Goal: Navigation & Orientation: Find specific page/section

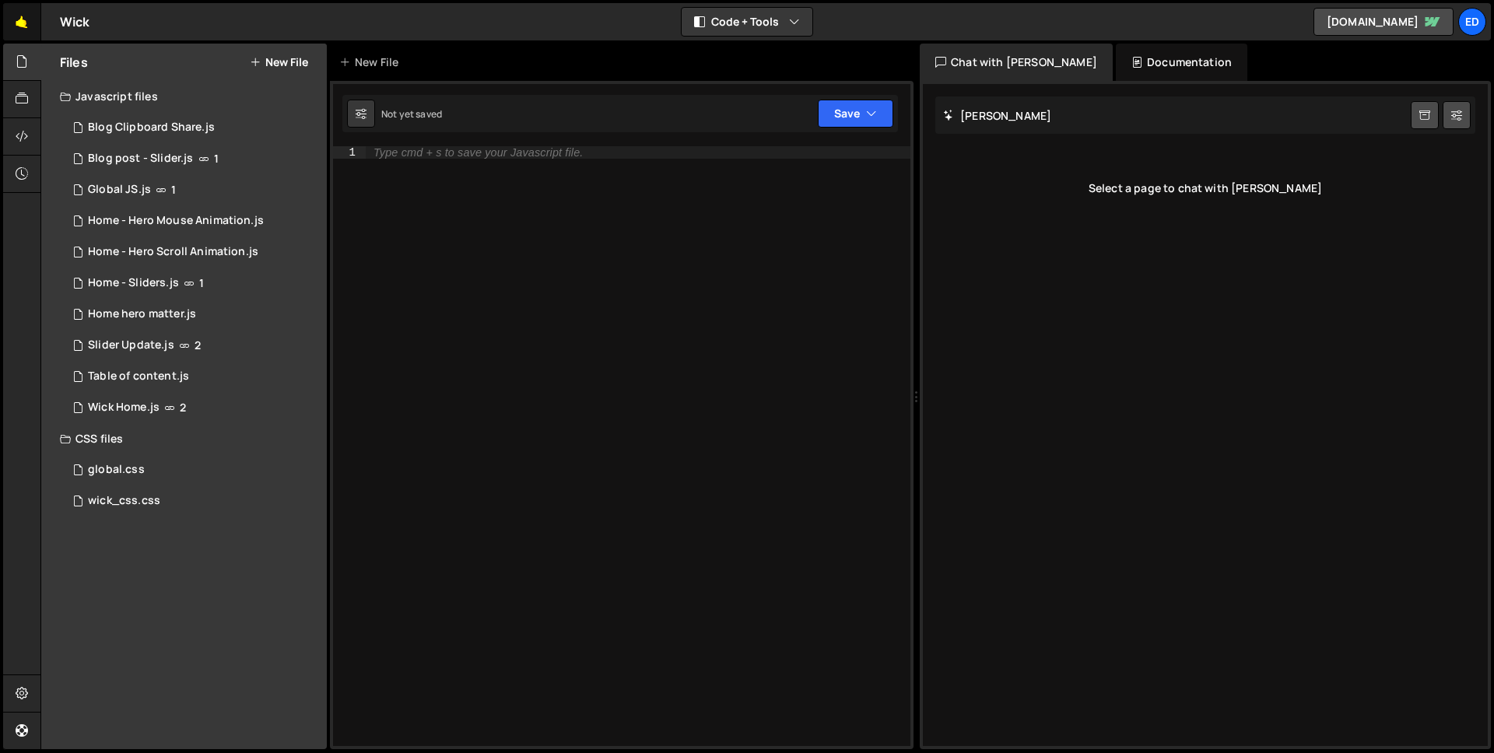
click at [16, 16] on link "🤙" at bounding box center [22, 21] width 38 height 37
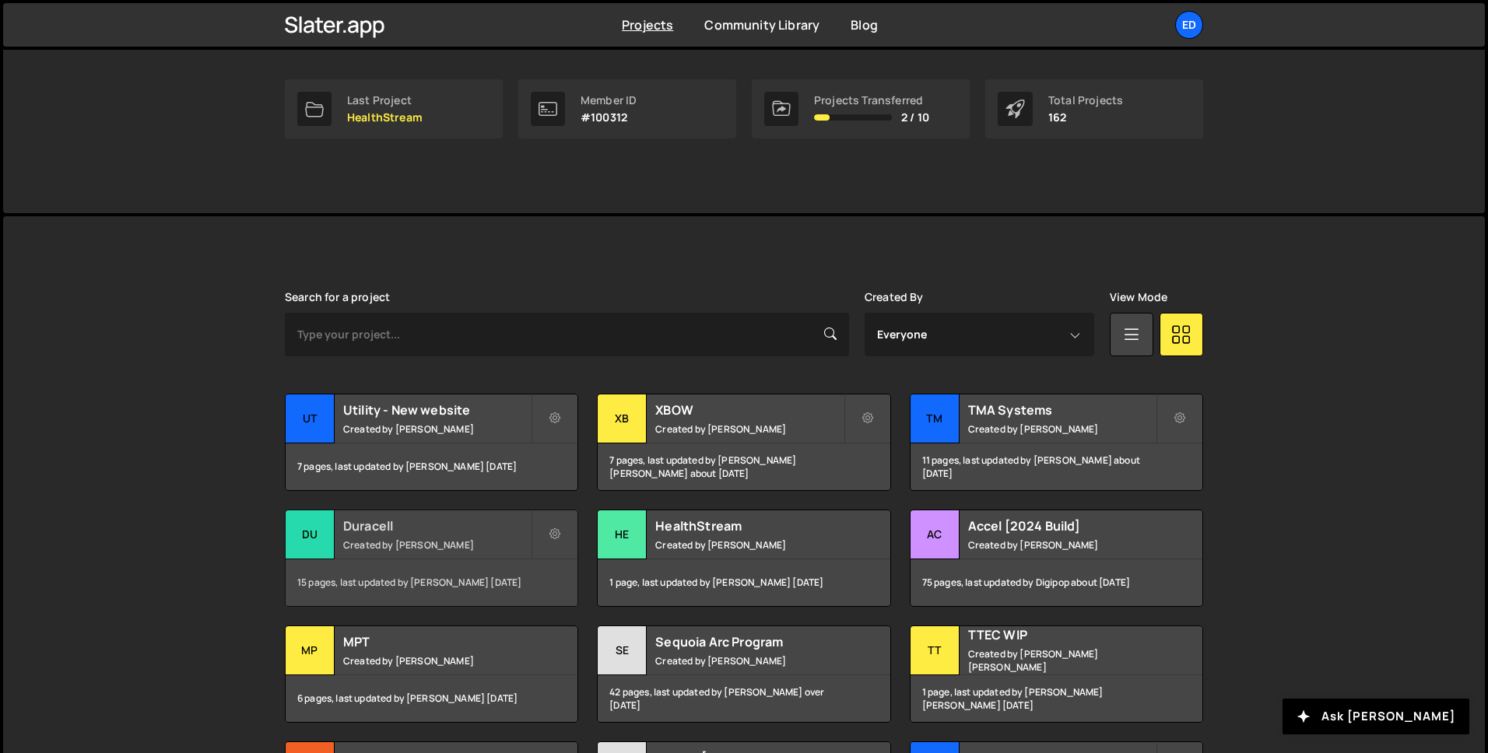
scroll to position [236, 0]
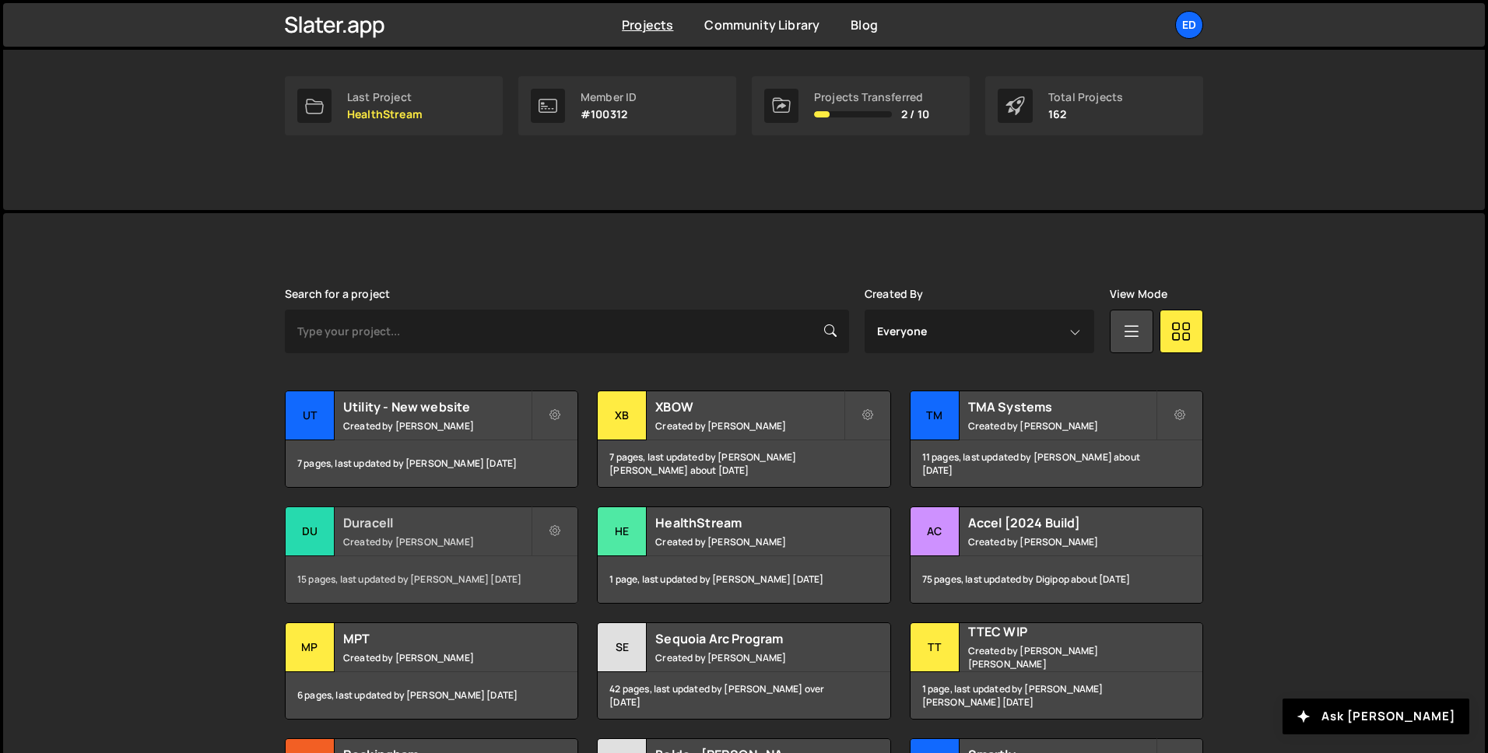
click at [465, 535] on small "Created by Felix Gonzalo" at bounding box center [437, 541] width 188 height 13
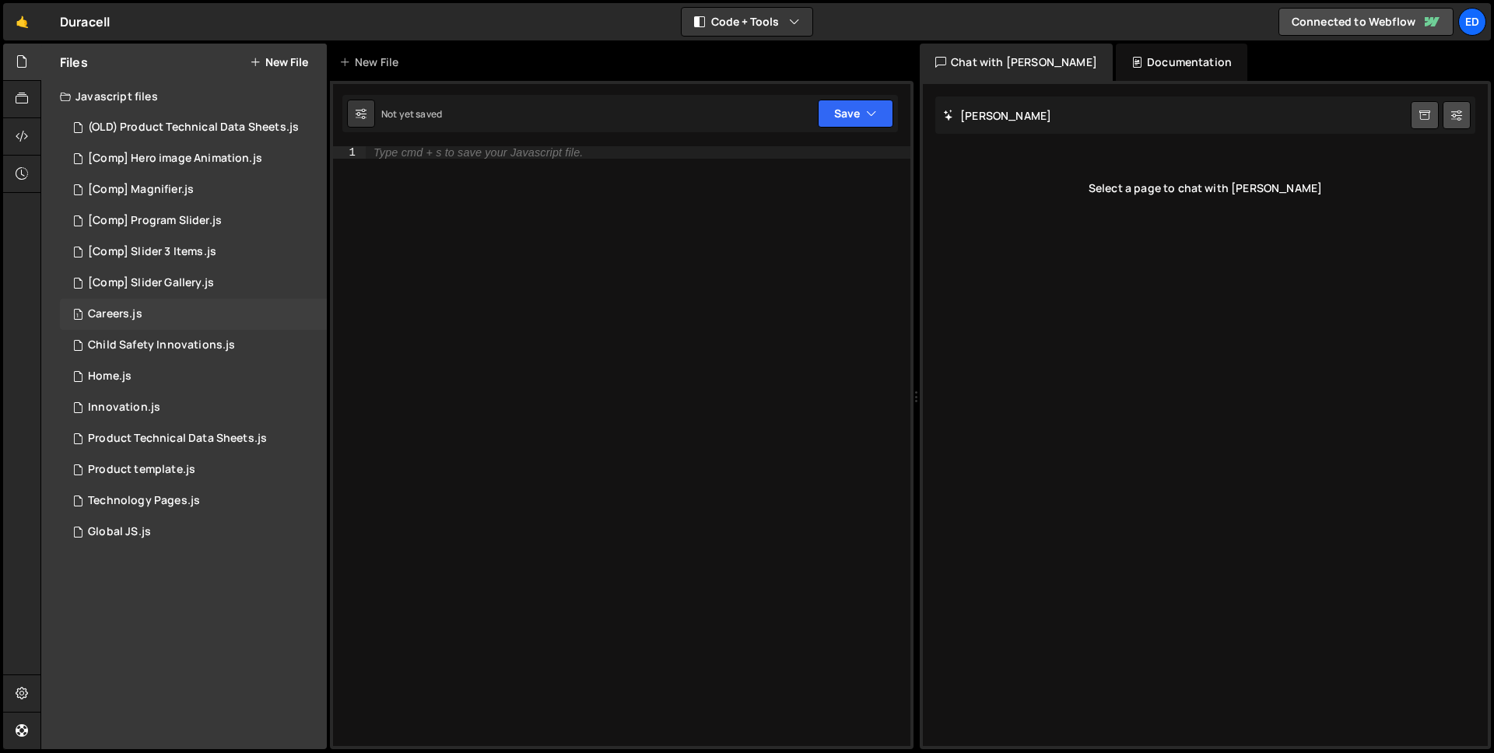
click at [145, 299] on div "1 Careers.js 0" at bounding box center [193, 314] width 267 height 31
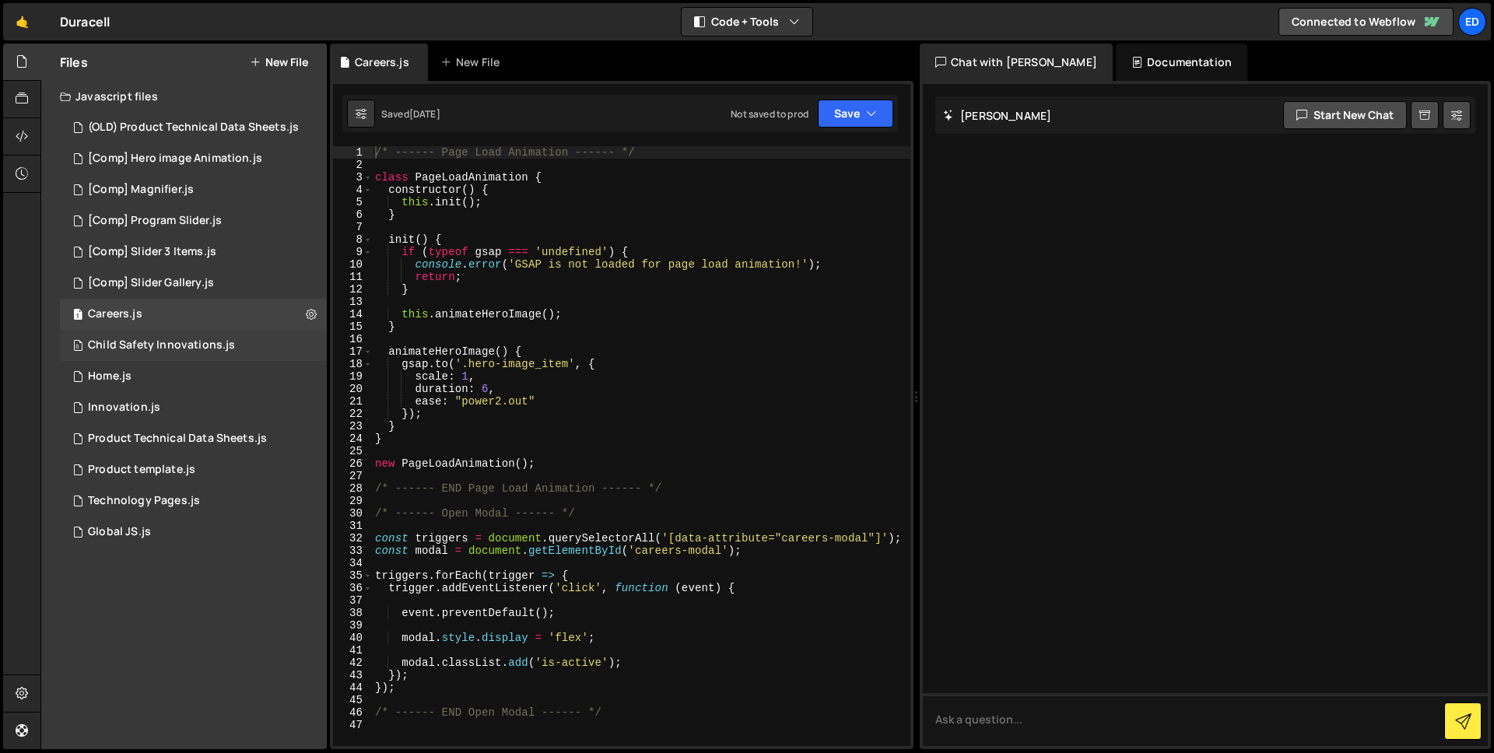
click at [174, 345] on div "Child Safety Innovations.js" at bounding box center [161, 345] width 147 height 14
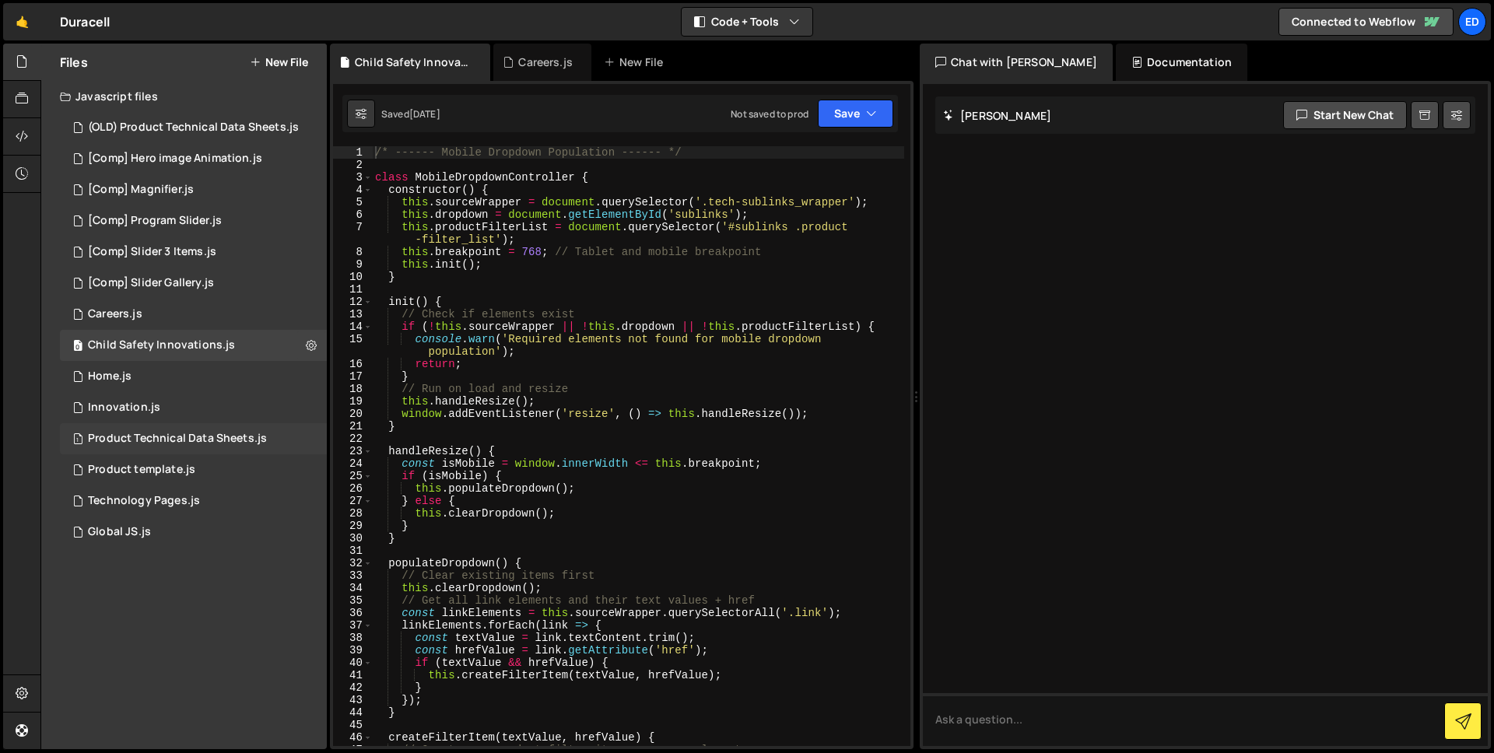
click at [212, 445] on div "Product Technical Data Sheets.js" at bounding box center [177, 439] width 179 height 14
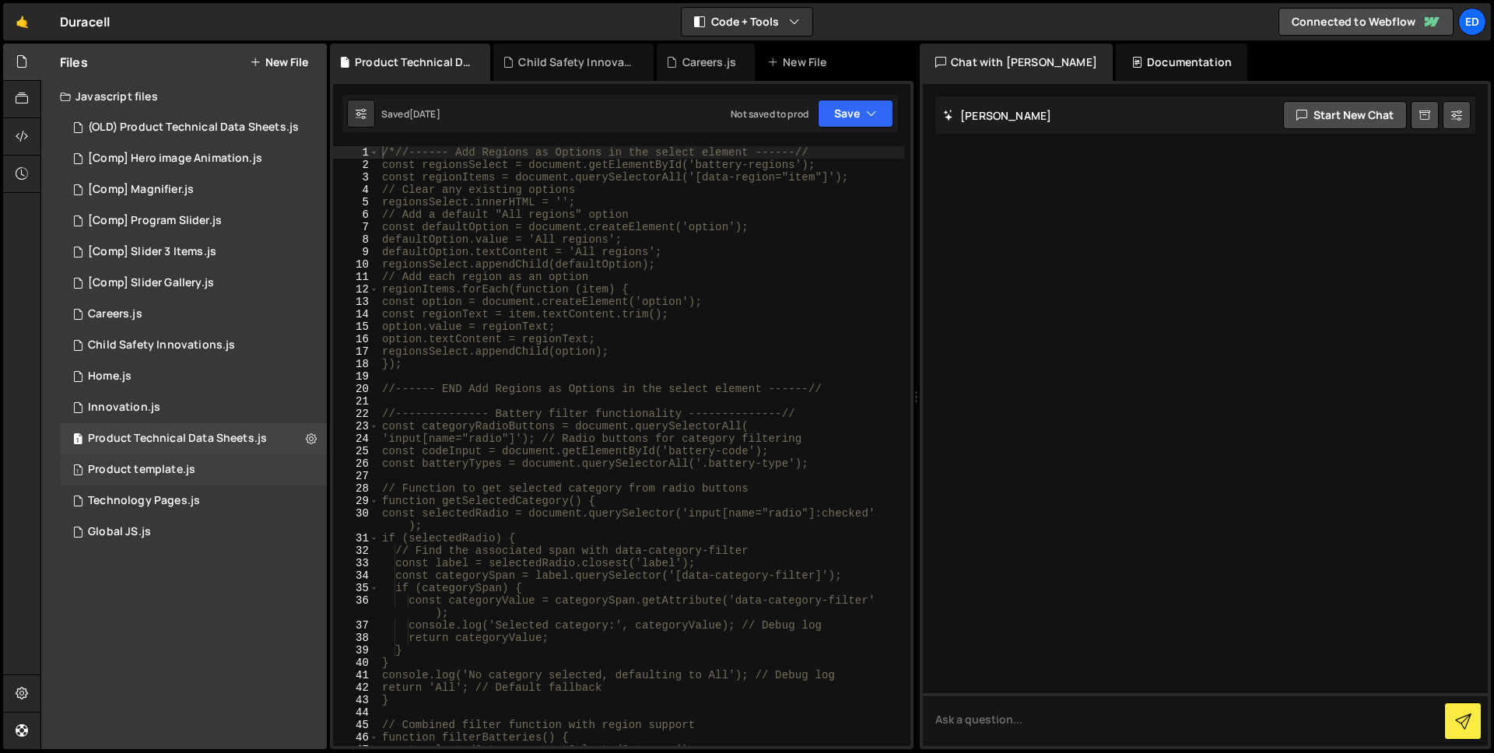
click at [119, 473] on div "Product template.js" at bounding box center [141, 470] width 107 height 14
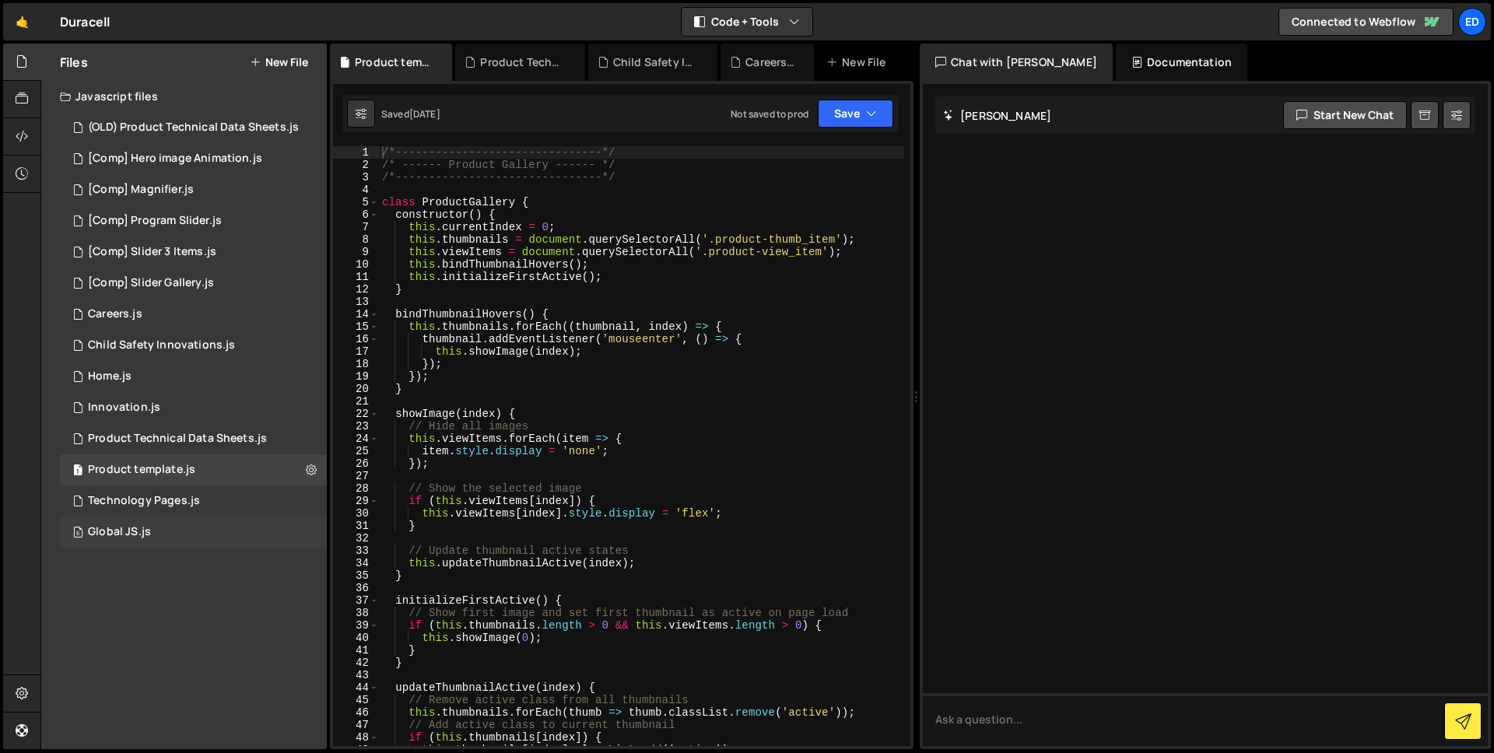
click at [147, 526] on div "Global JS.js" at bounding box center [119, 532] width 63 height 14
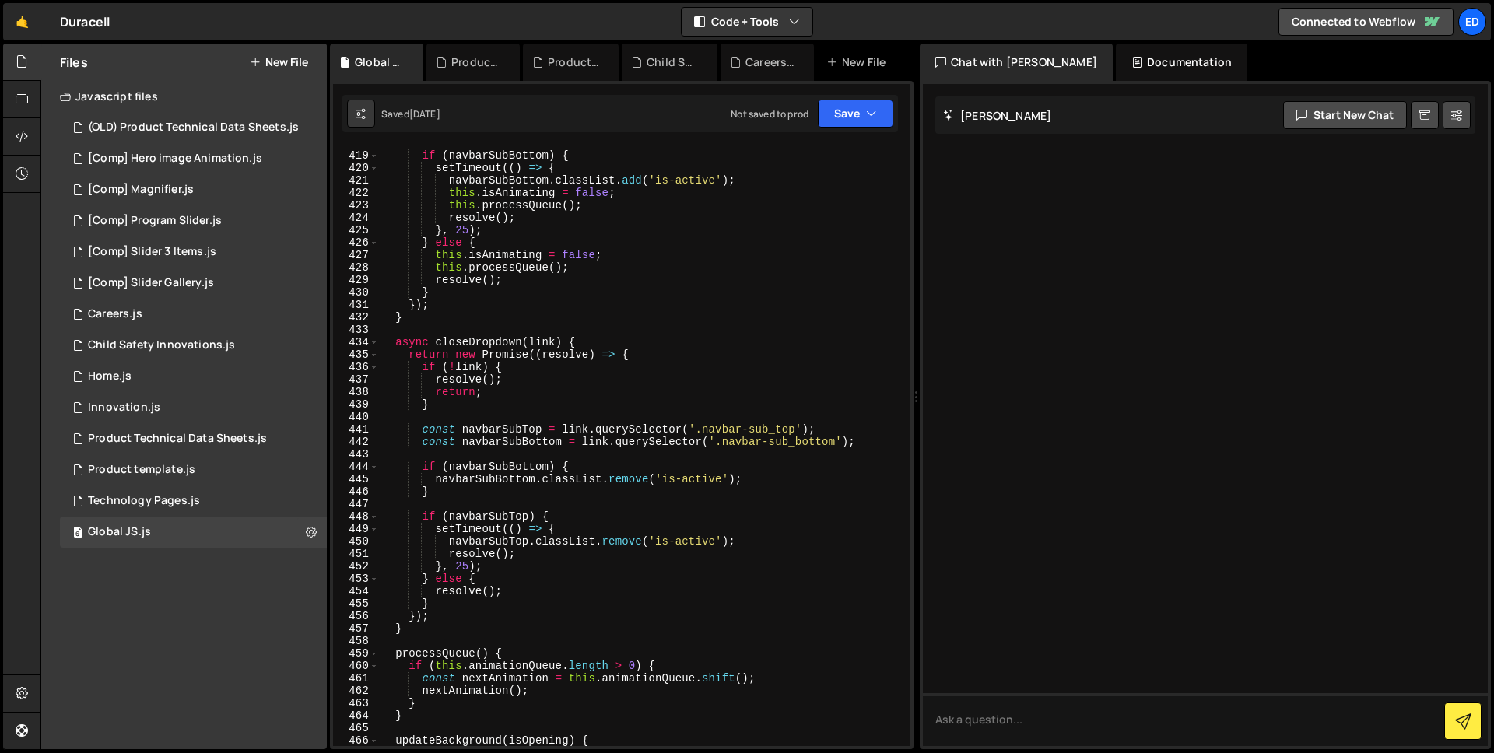
scroll to position [5450, 0]
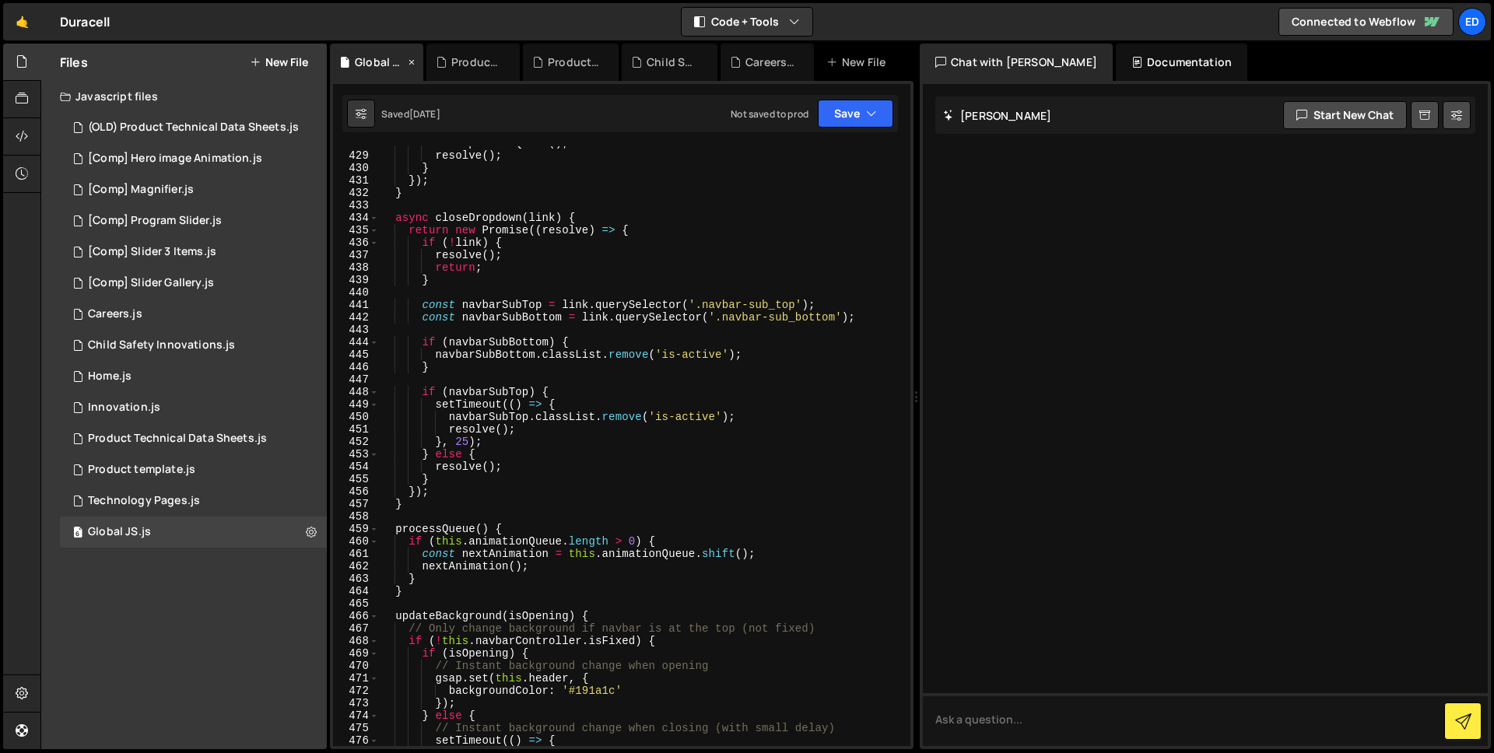
click at [409, 61] on icon at bounding box center [411, 62] width 11 height 16
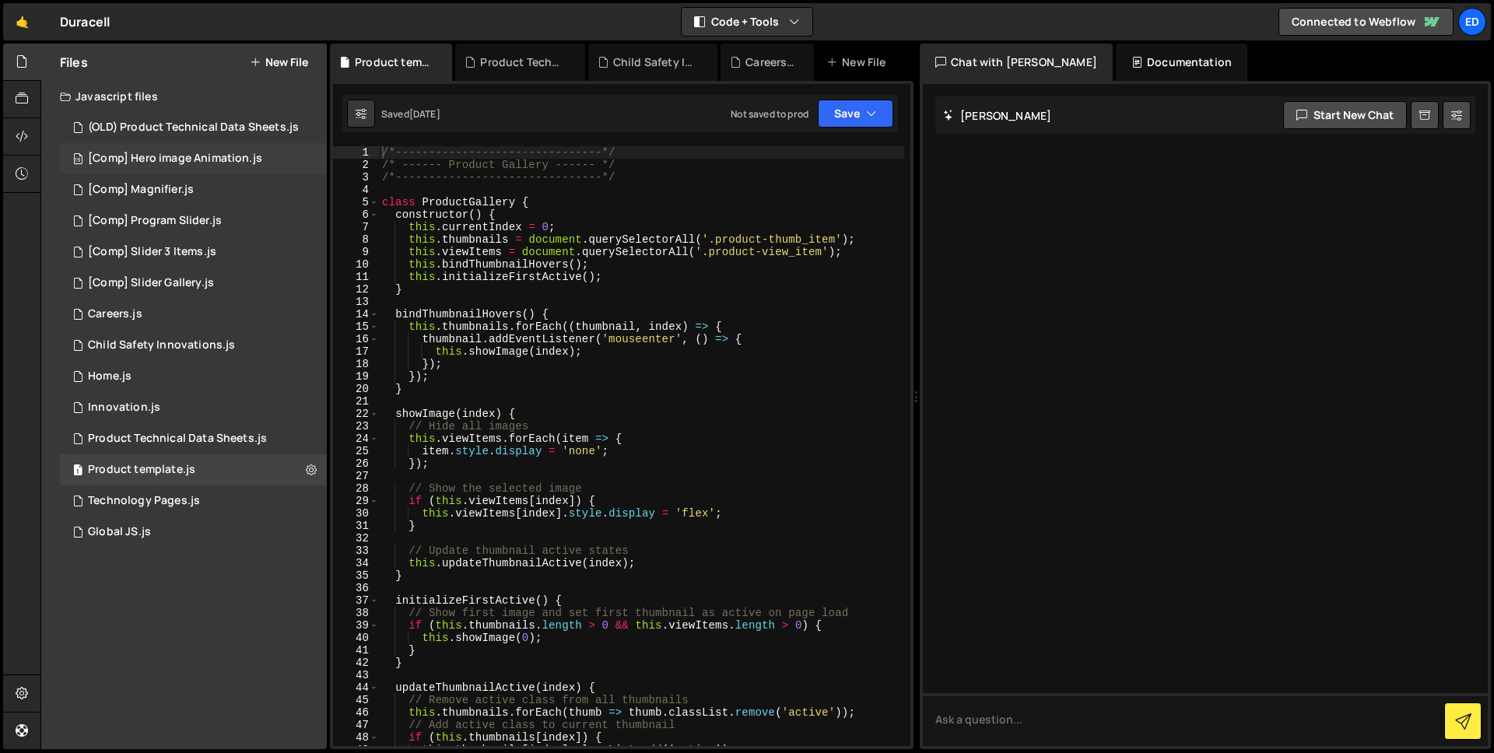
click at [170, 157] on div "[Comp] Hero image Animation.js" at bounding box center [175, 159] width 174 height 14
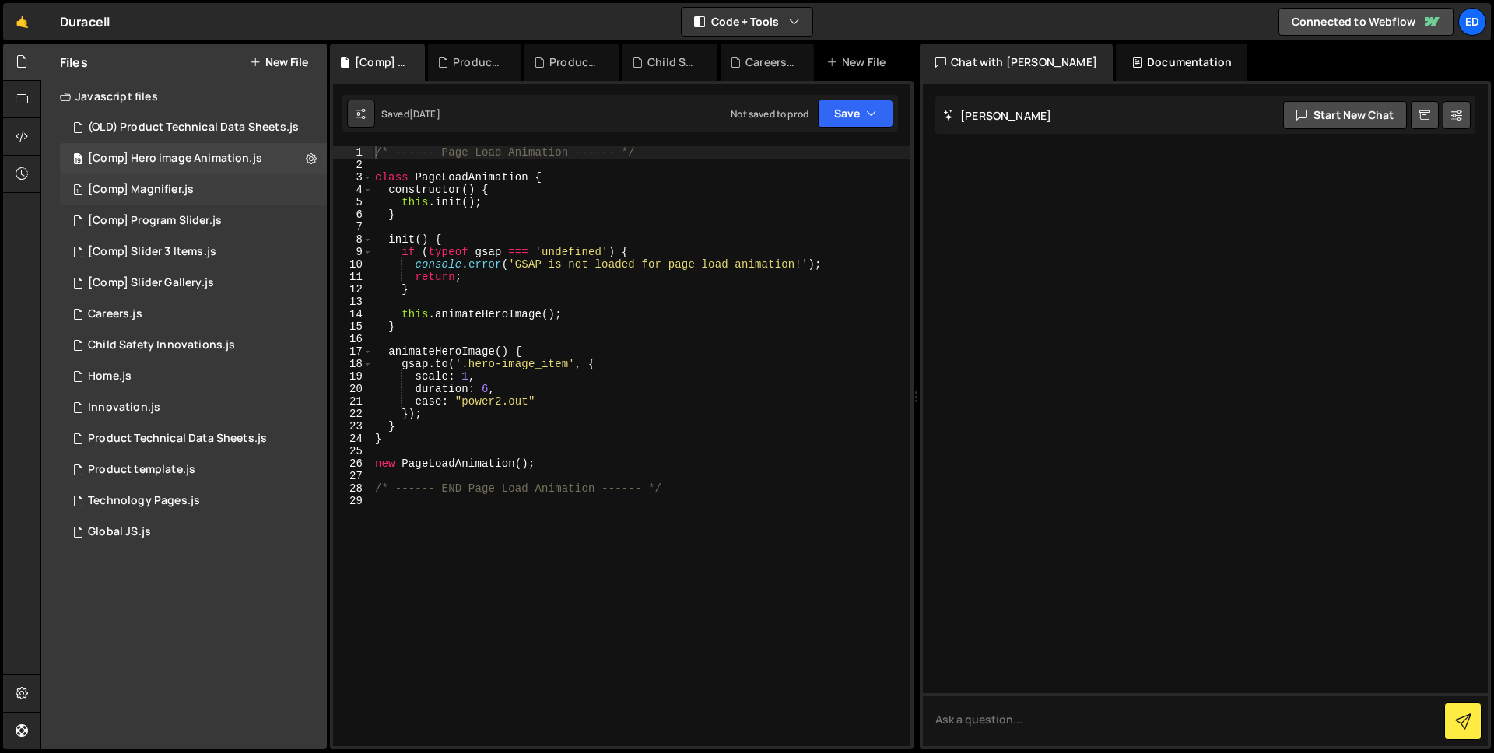
click at [185, 188] on div "[Comp] Magnifier.js" at bounding box center [141, 190] width 106 height 14
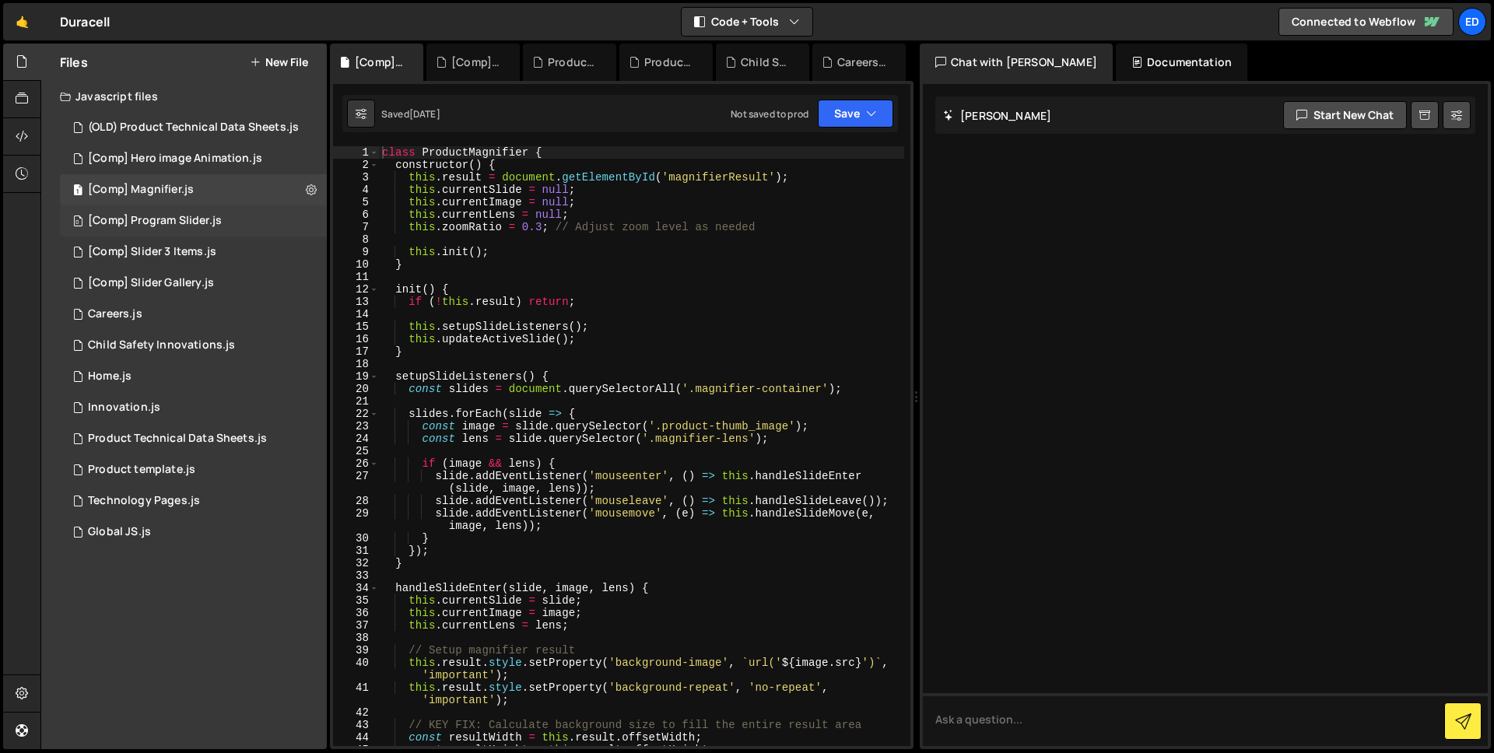
click at [181, 226] on div "[Comp] Program Slider.js" at bounding box center [155, 221] width 134 height 14
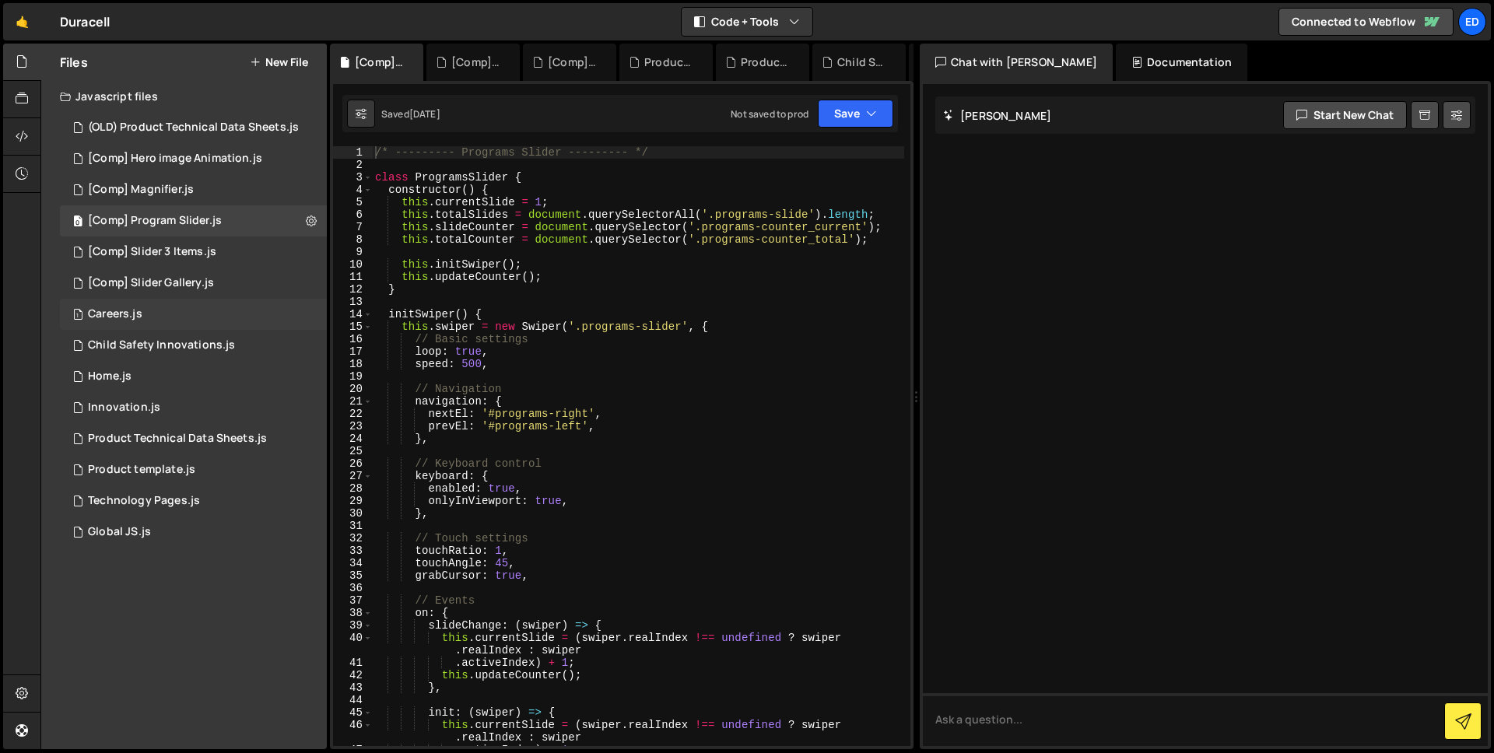
click at [146, 310] on div "1 Careers.js 0" at bounding box center [193, 314] width 267 height 31
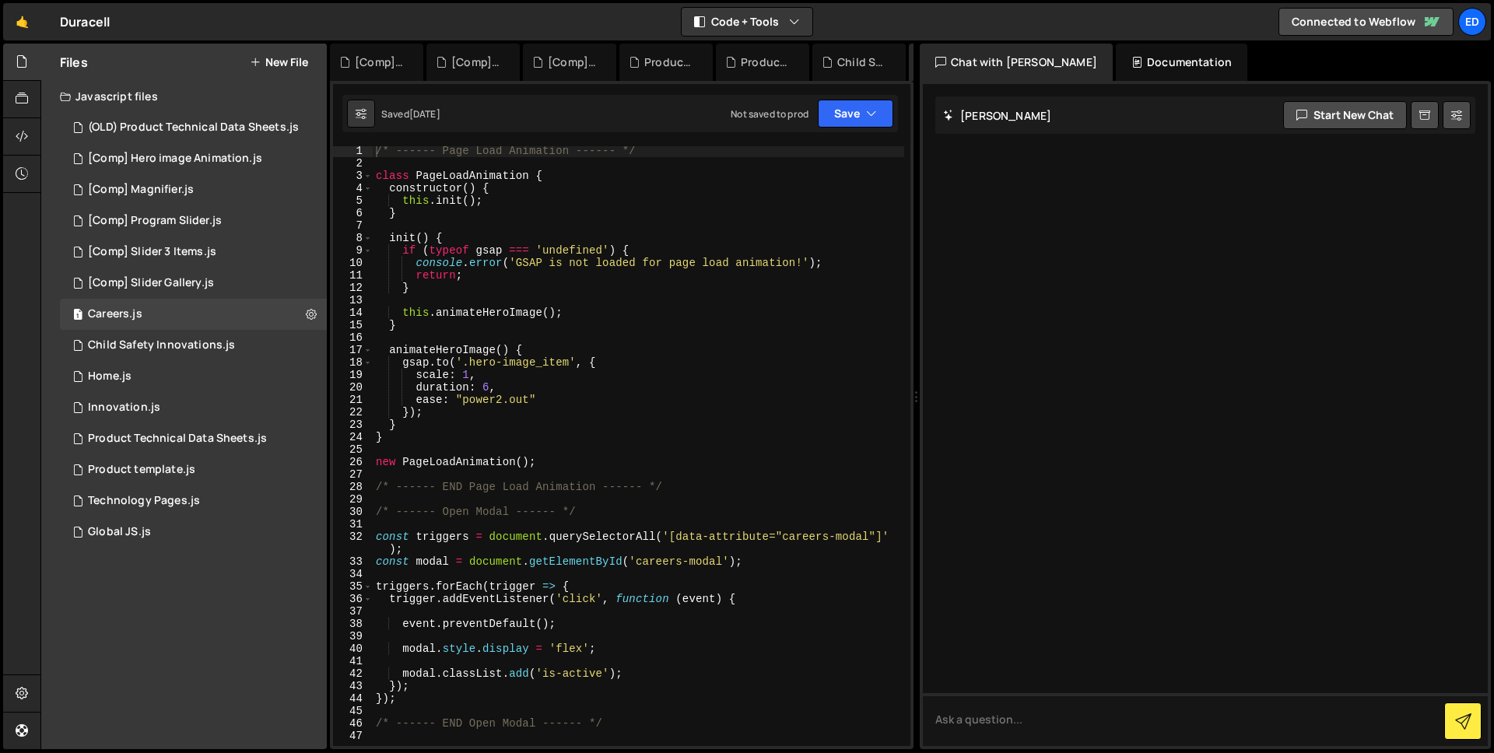
scroll to position [160, 0]
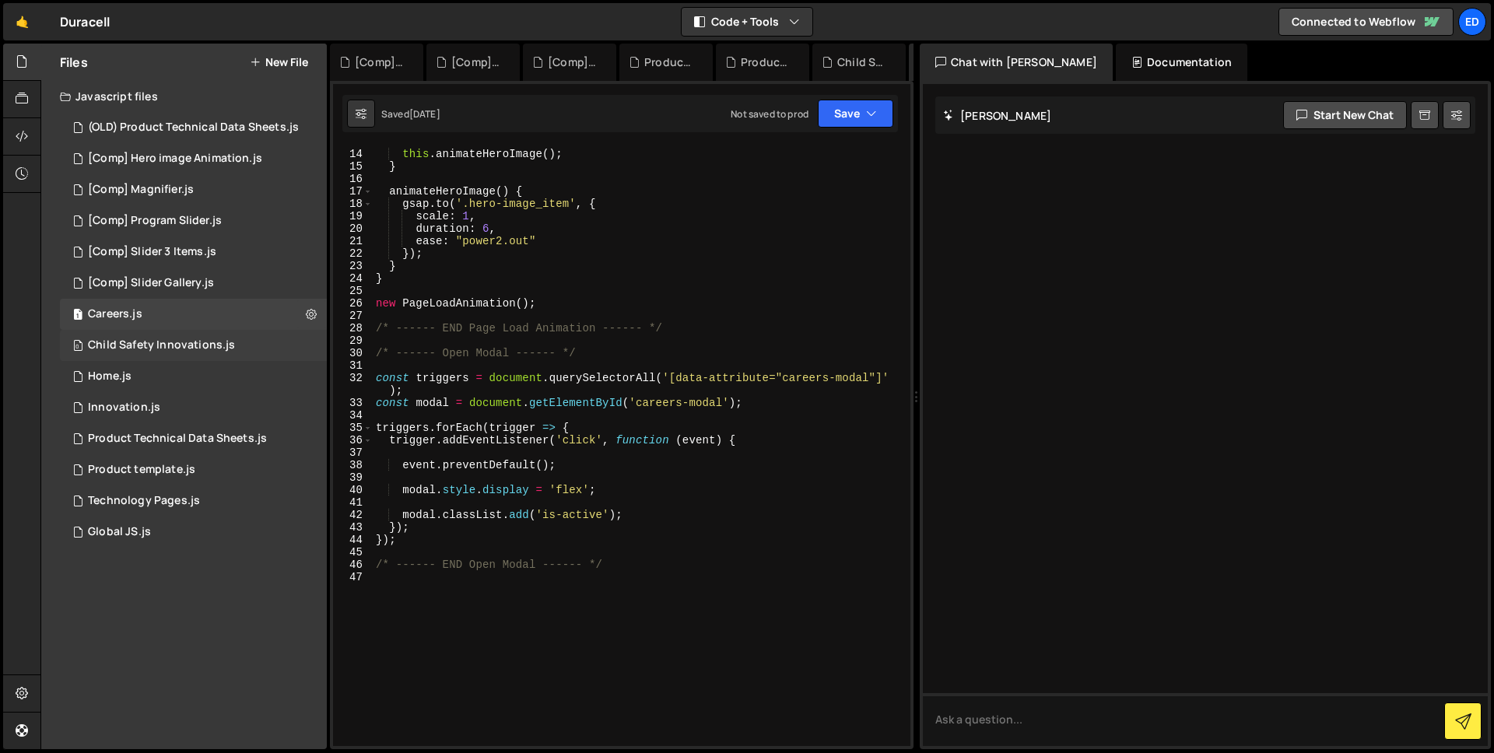
click at [110, 335] on div "0 Child Safety Innovations.js 0" at bounding box center [193, 345] width 267 height 31
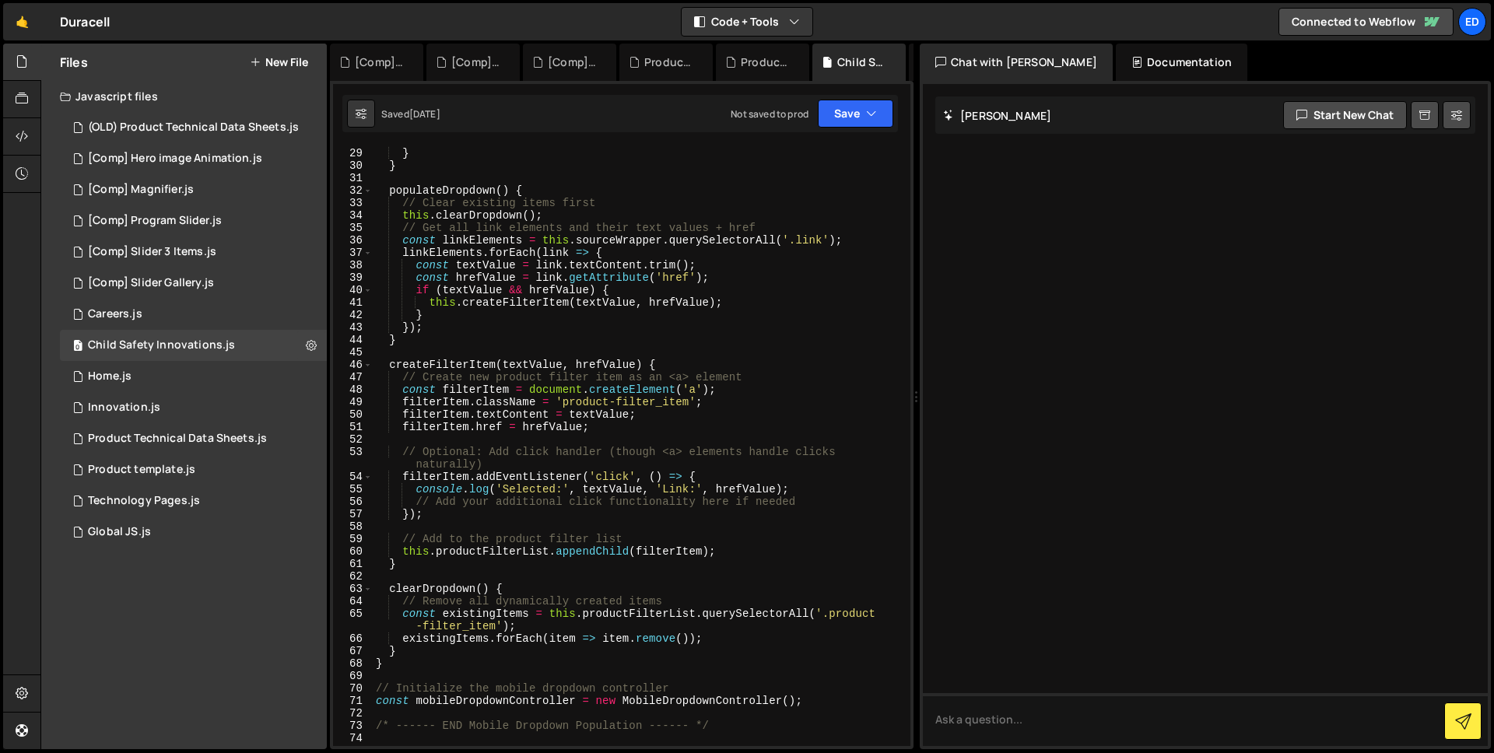
scroll to position [373, 0]
click at [148, 361] on div "1 Home.js 0" at bounding box center [193, 376] width 267 height 31
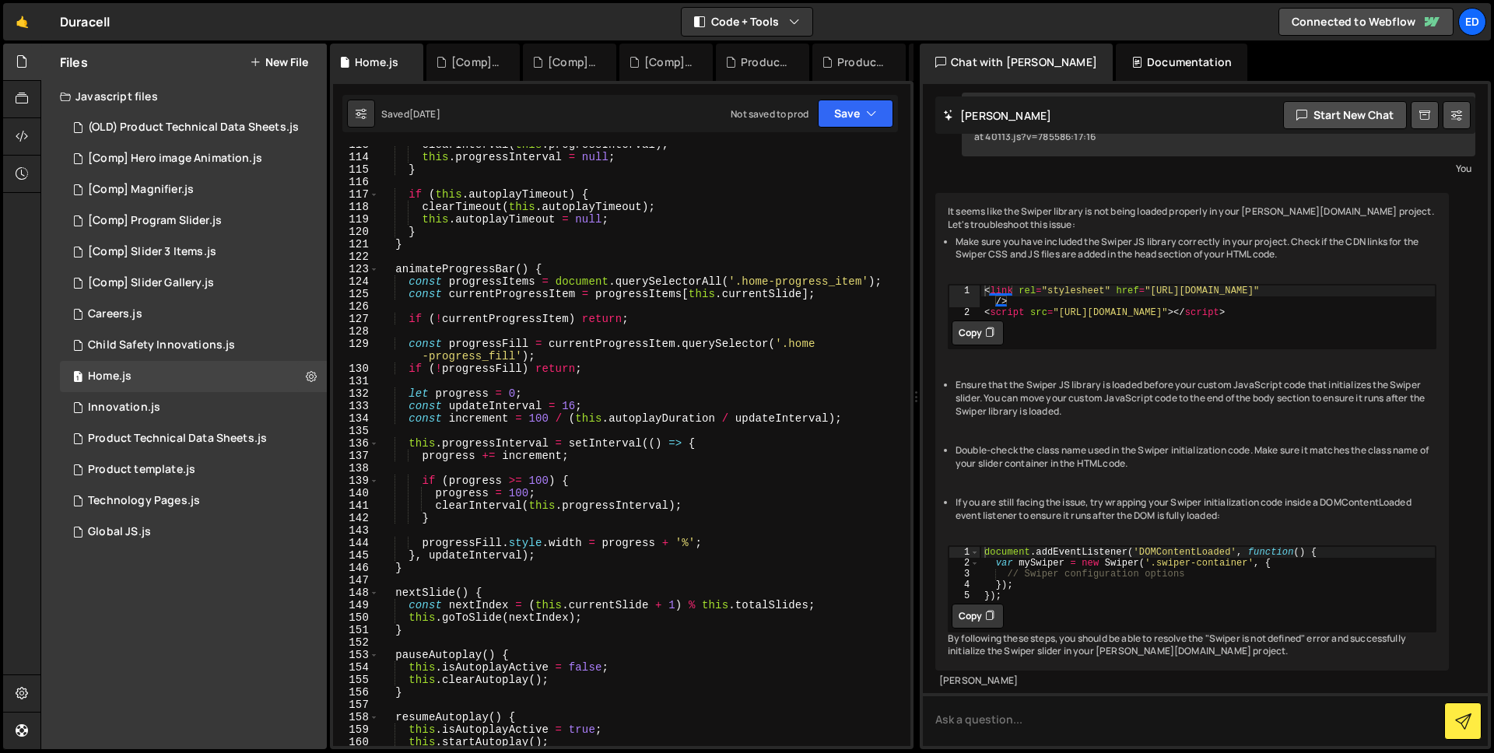
scroll to position [1843, 0]
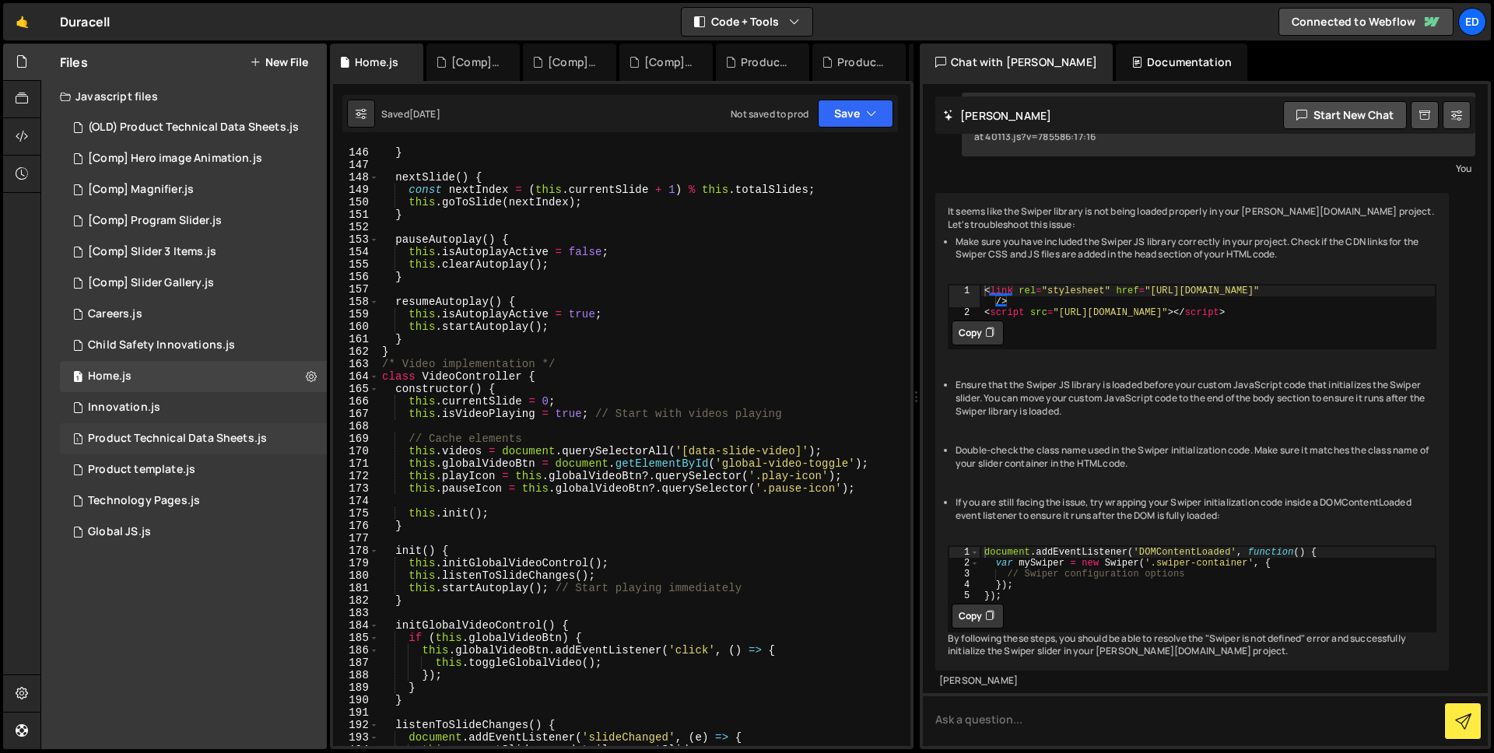
click at [142, 428] on div "1 Product Technical Data Sheets.js 0" at bounding box center [193, 438] width 267 height 31
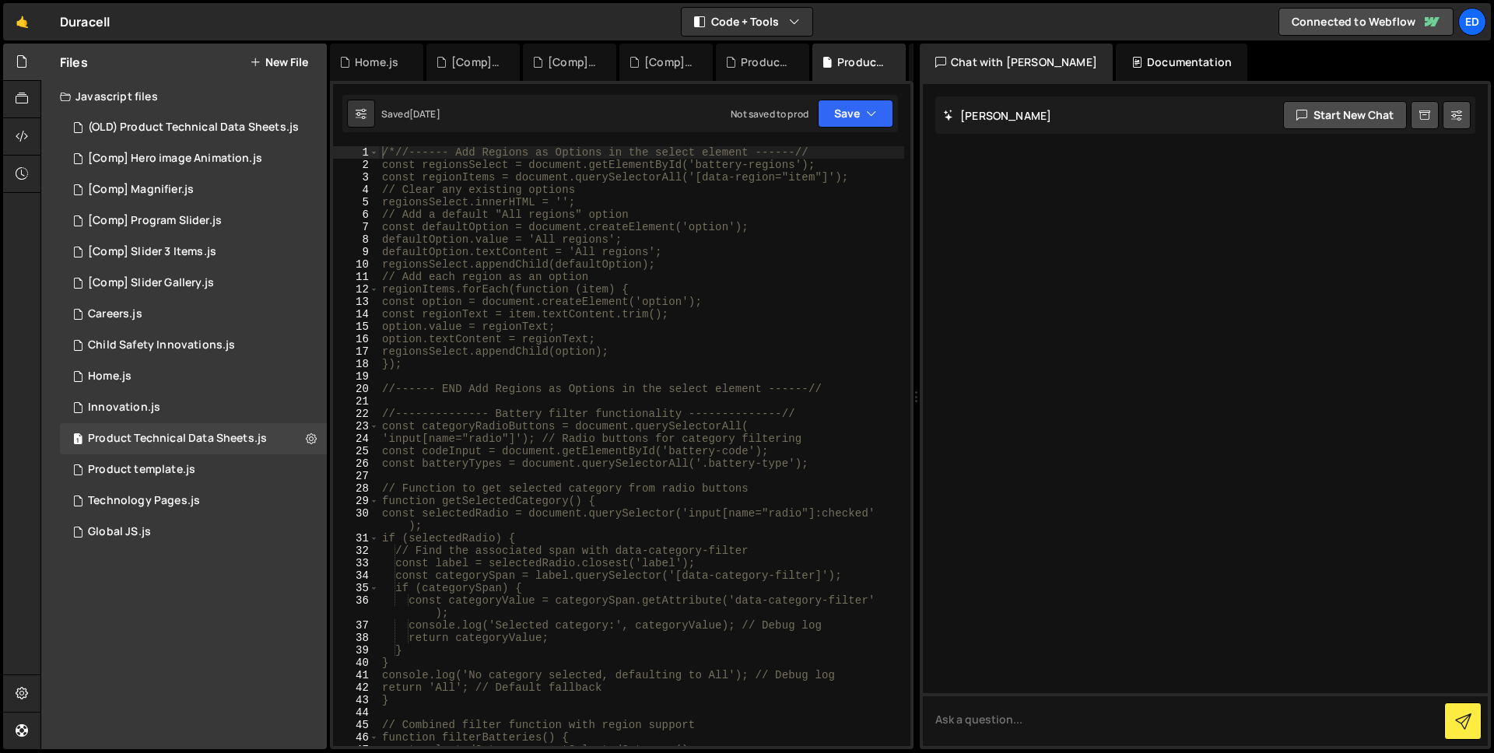
scroll to position [0, 0]
click at [31, 18] on link "🤙" at bounding box center [22, 21] width 38 height 37
